Goal: Check status

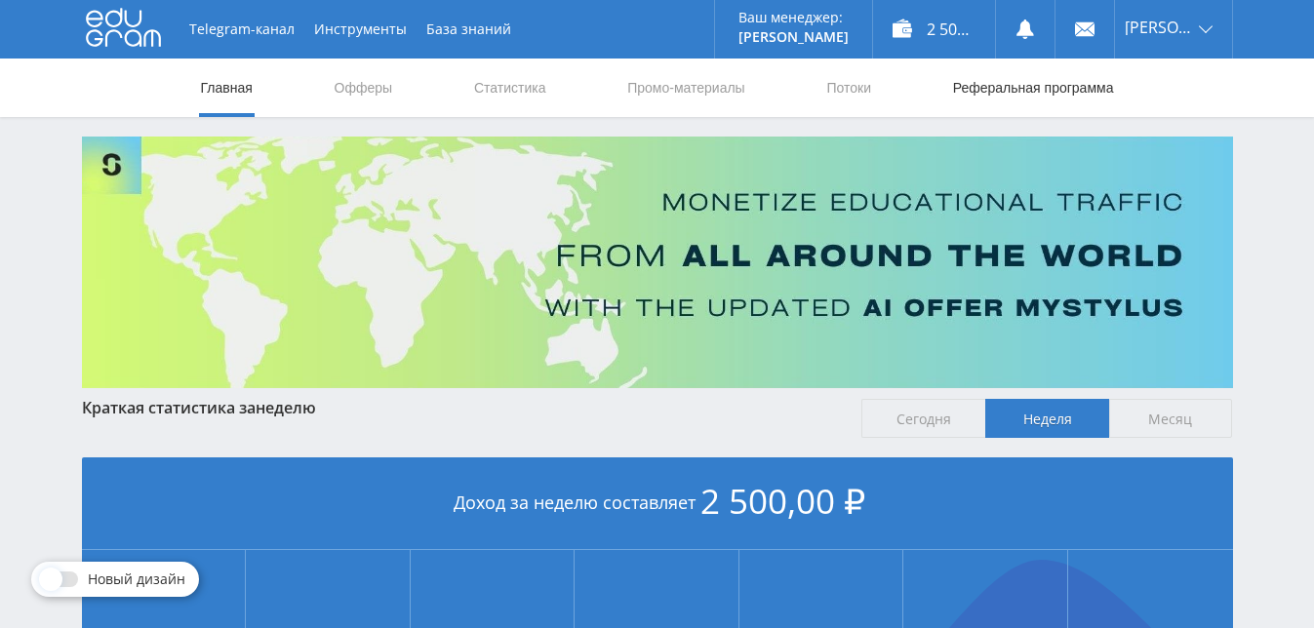
click at [1065, 85] on link "Реферальная программа" at bounding box center [1033, 88] width 165 height 59
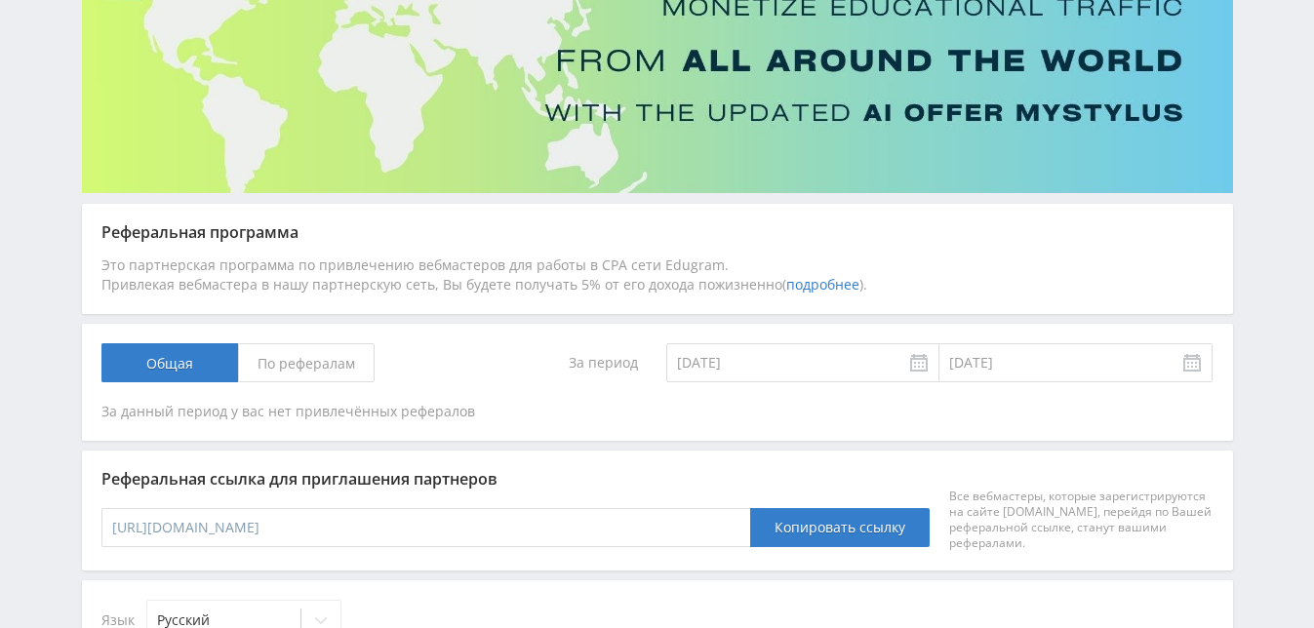
scroll to position [390, 0]
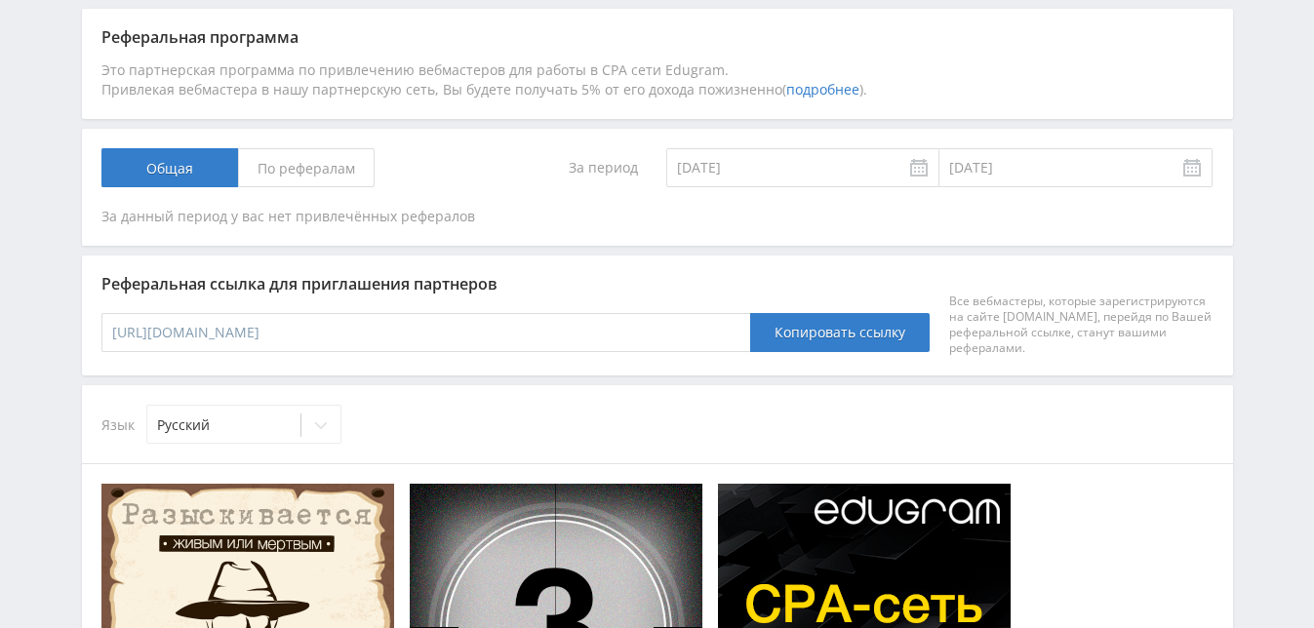
click at [326, 164] on span "По рефералам" at bounding box center [306, 167] width 137 height 39
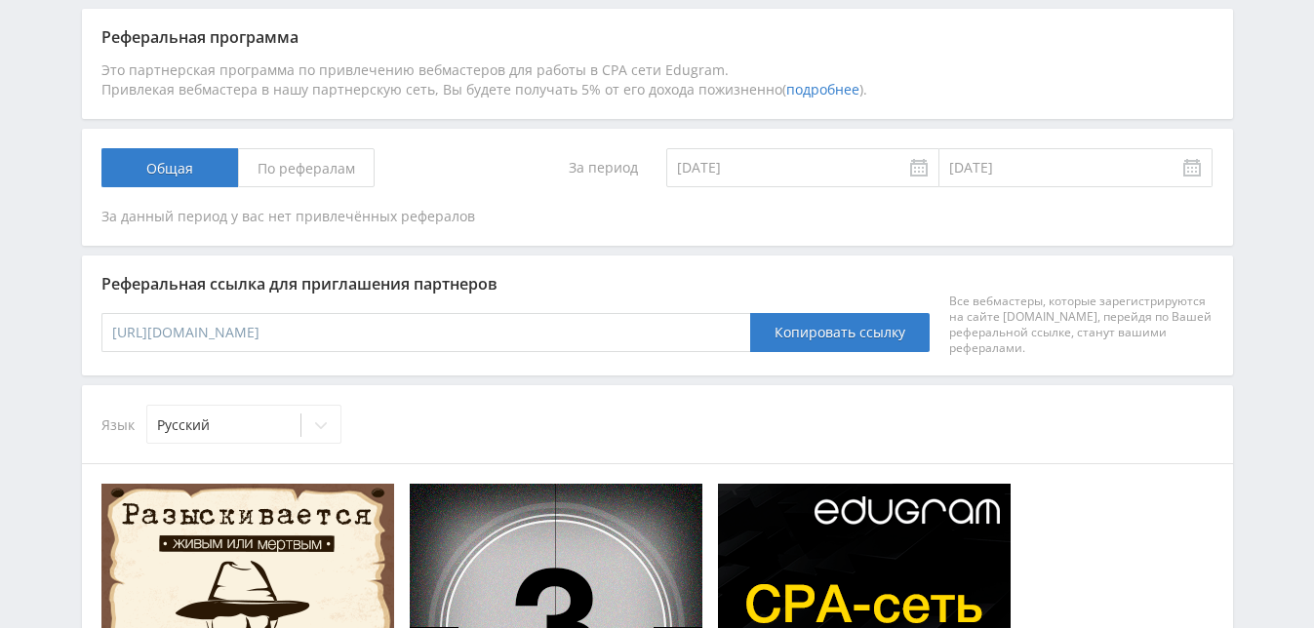
click at [0, 0] on input "По рефералам" at bounding box center [0, 0] width 0 height 0
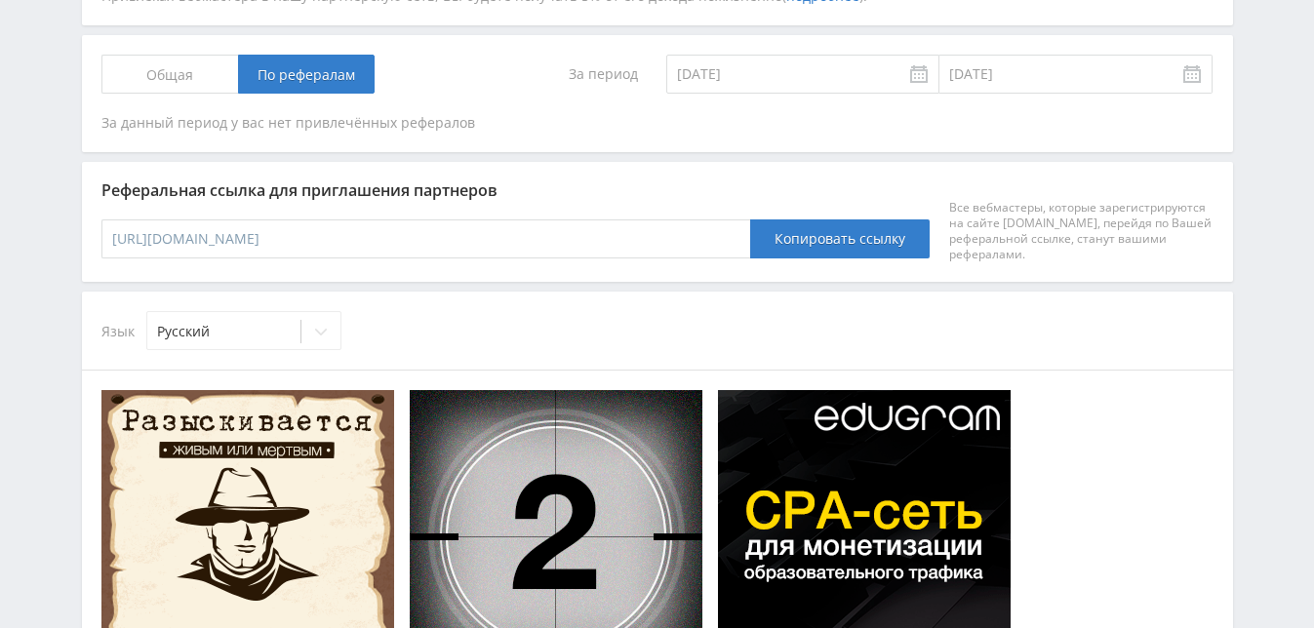
scroll to position [191, 0]
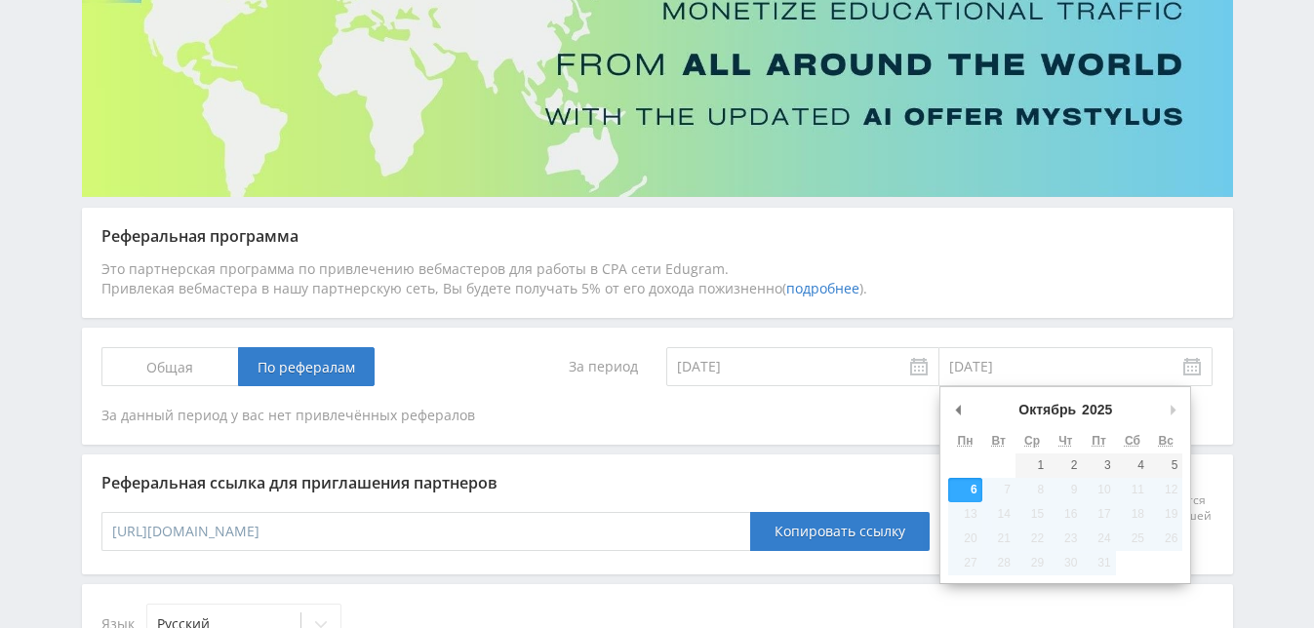
click at [1006, 372] on input "[DATE]" at bounding box center [1075, 366] width 273 height 39
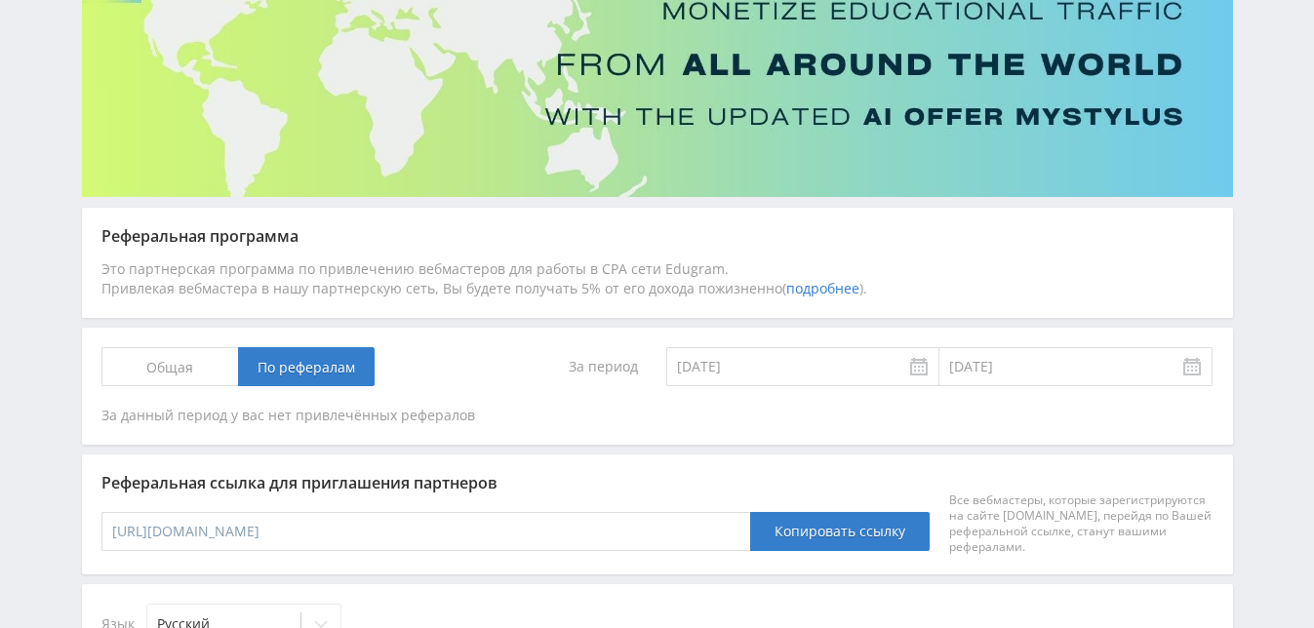
click at [182, 363] on span "Общая" at bounding box center [169, 366] width 137 height 39
click at [0, 0] on input "Общая" at bounding box center [0, 0] width 0 height 0
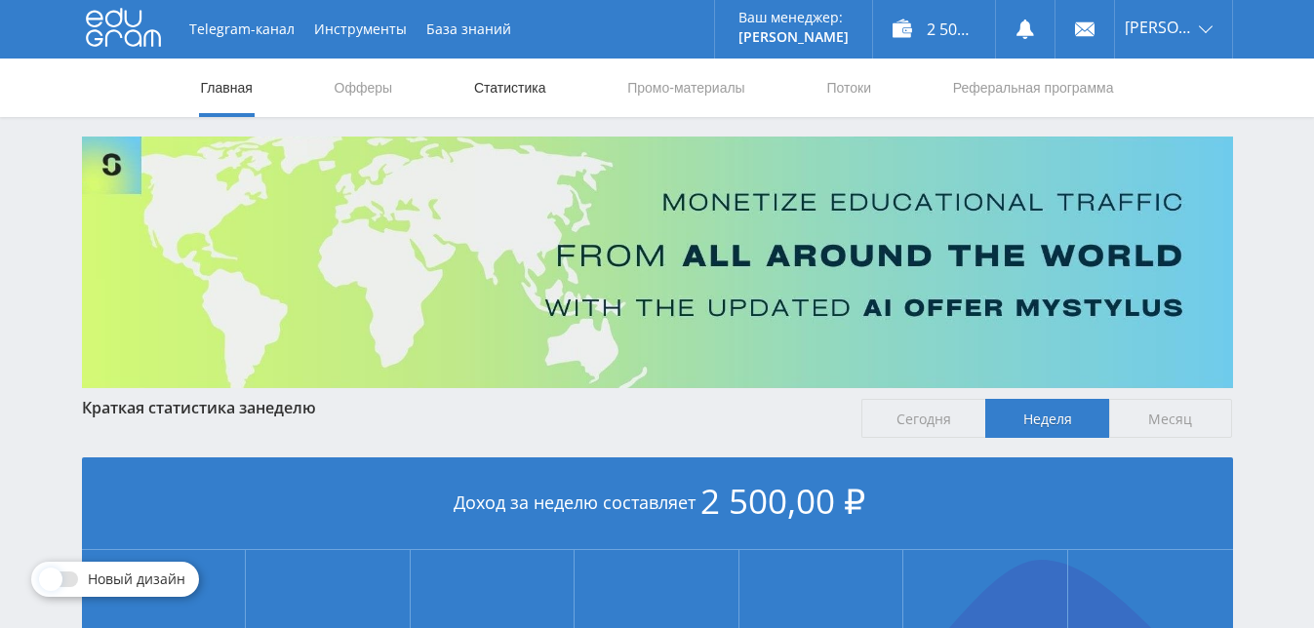
click at [493, 87] on link "Статистика" at bounding box center [510, 88] width 76 height 59
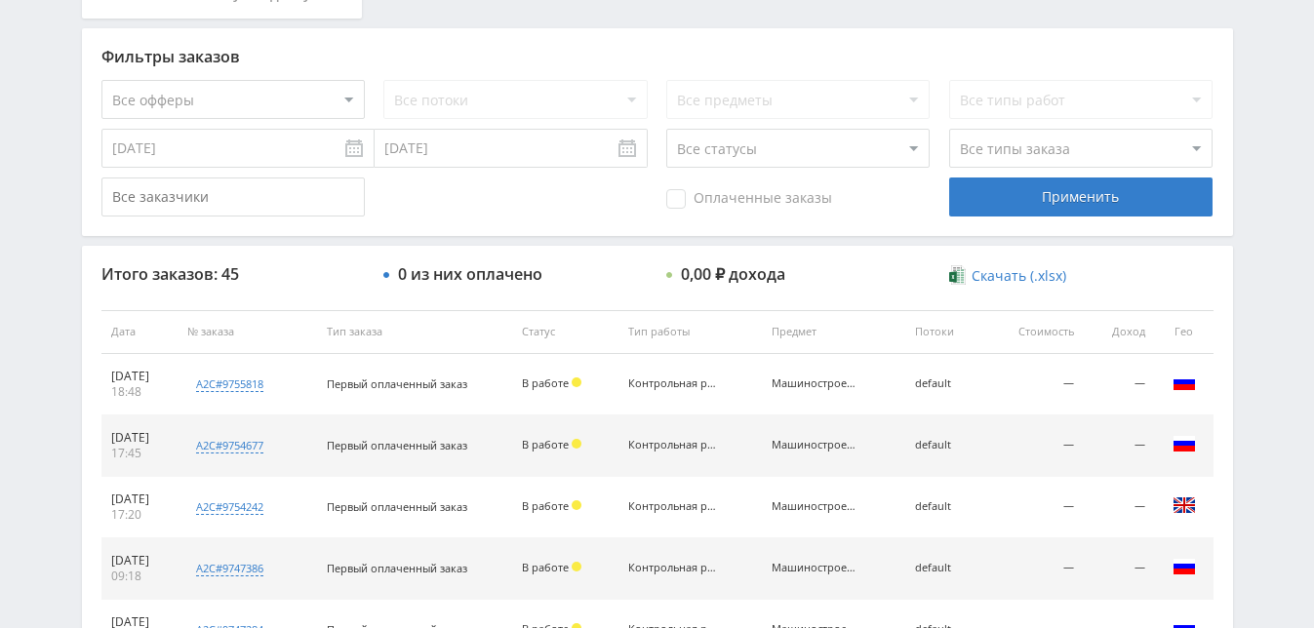
scroll to position [585, 0]
